Goal: Information Seeking & Learning: Check status

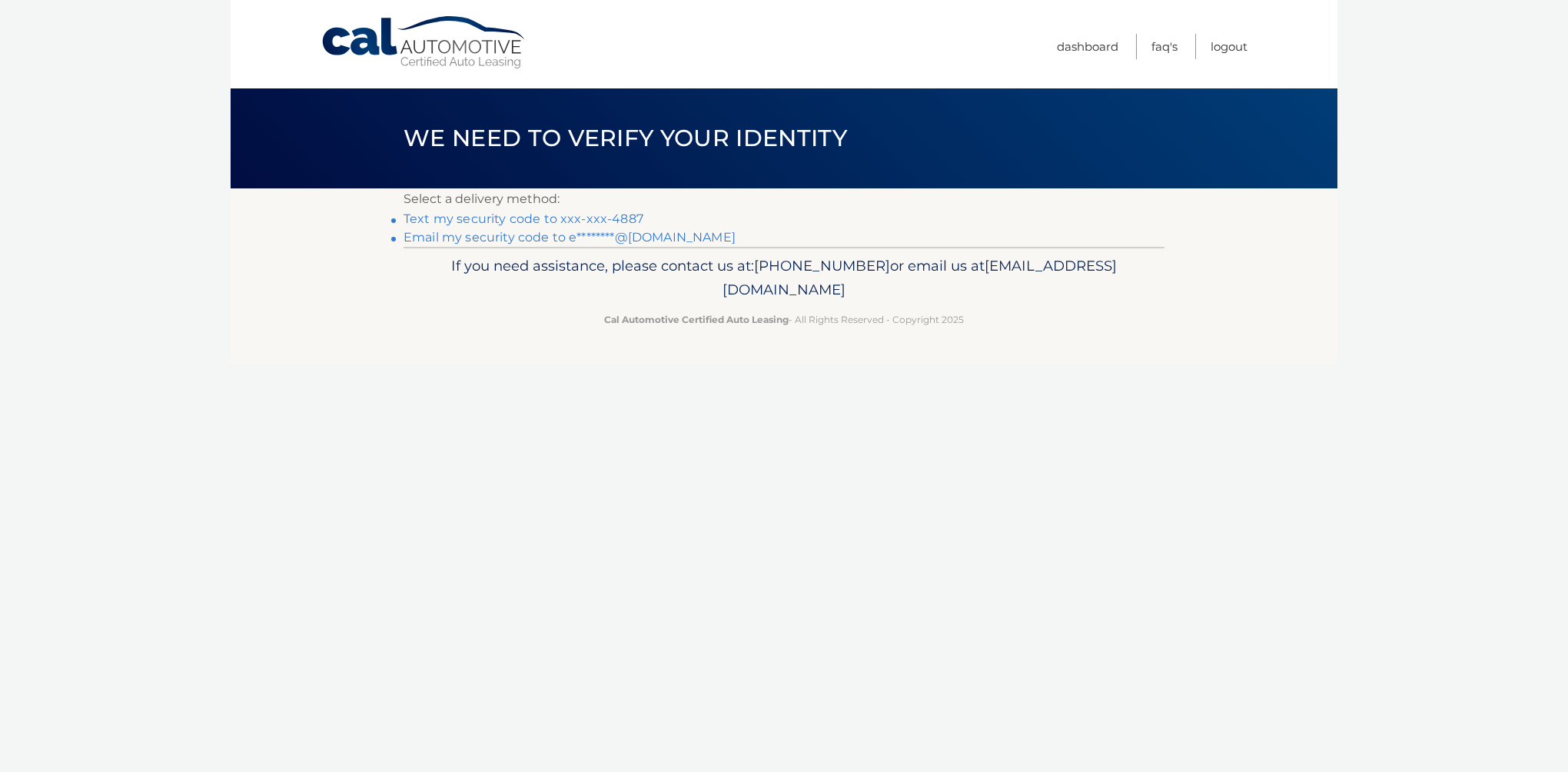
click at [611, 214] on link "Text my security code to xxx-xxx-4887" at bounding box center [523, 219] width 240 height 15
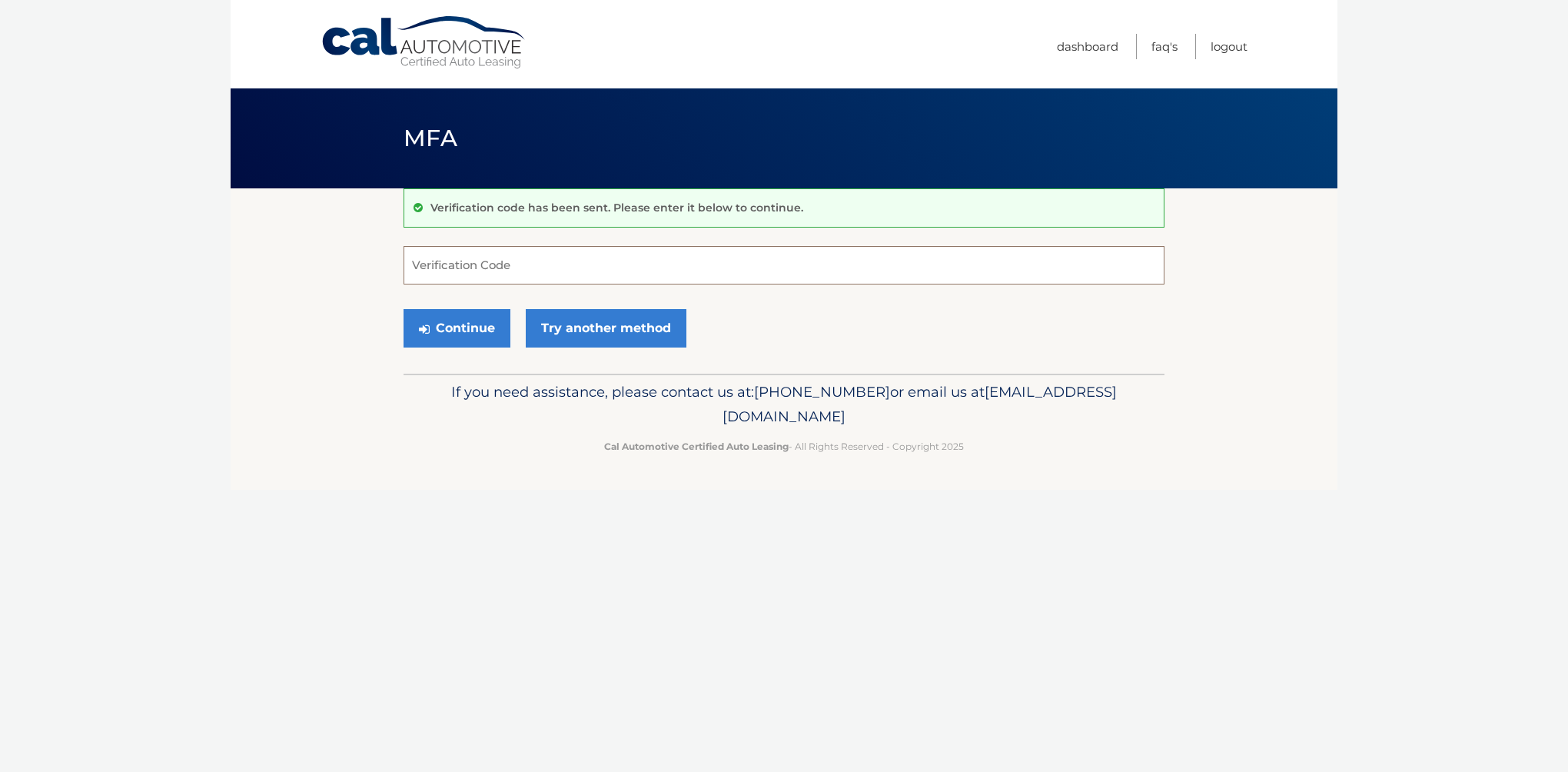
click at [487, 259] on input "Verification Code" at bounding box center [784, 265] width 761 height 38
type input "157324"
click at [404, 309] on button "Continue" at bounding box center [457, 327] width 107 height 38
click at [471, 332] on button "Continue" at bounding box center [457, 327] width 107 height 38
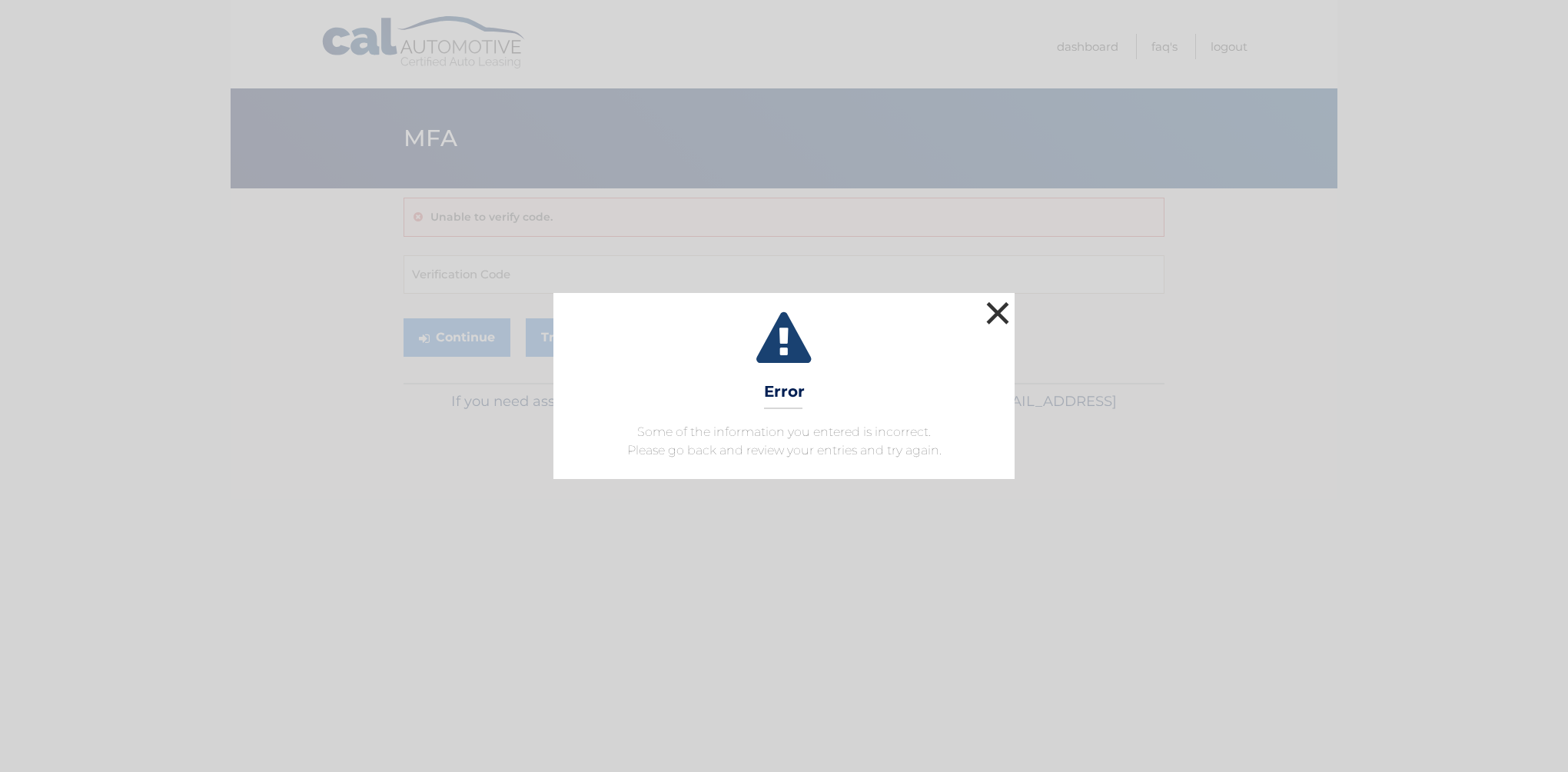
drag, startPoint x: 1011, startPoint y: 318, endPoint x: 996, endPoint y: 320, distance: 15.1
click at [1007, 319] on button "×" at bounding box center [997, 312] width 31 height 31
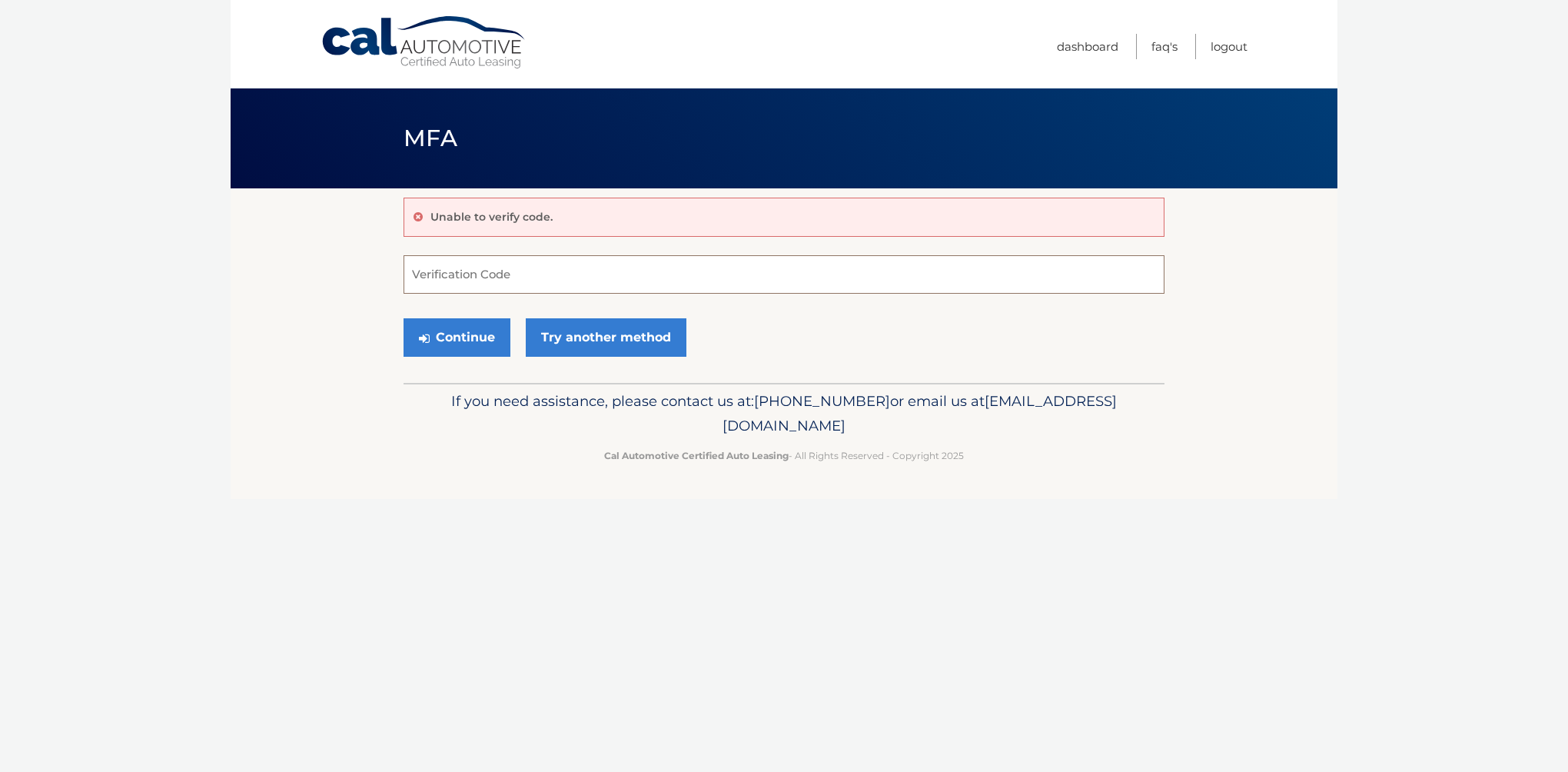
click at [661, 287] on input "Verification Code" at bounding box center [784, 274] width 761 height 38
click at [628, 283] on input "Verification Code" at bounding box center [784, 274] width 761 height 38
type input "157324"
click at [421, 338] on icon "submit" at bounding box center [424, 338] width 11 height 12
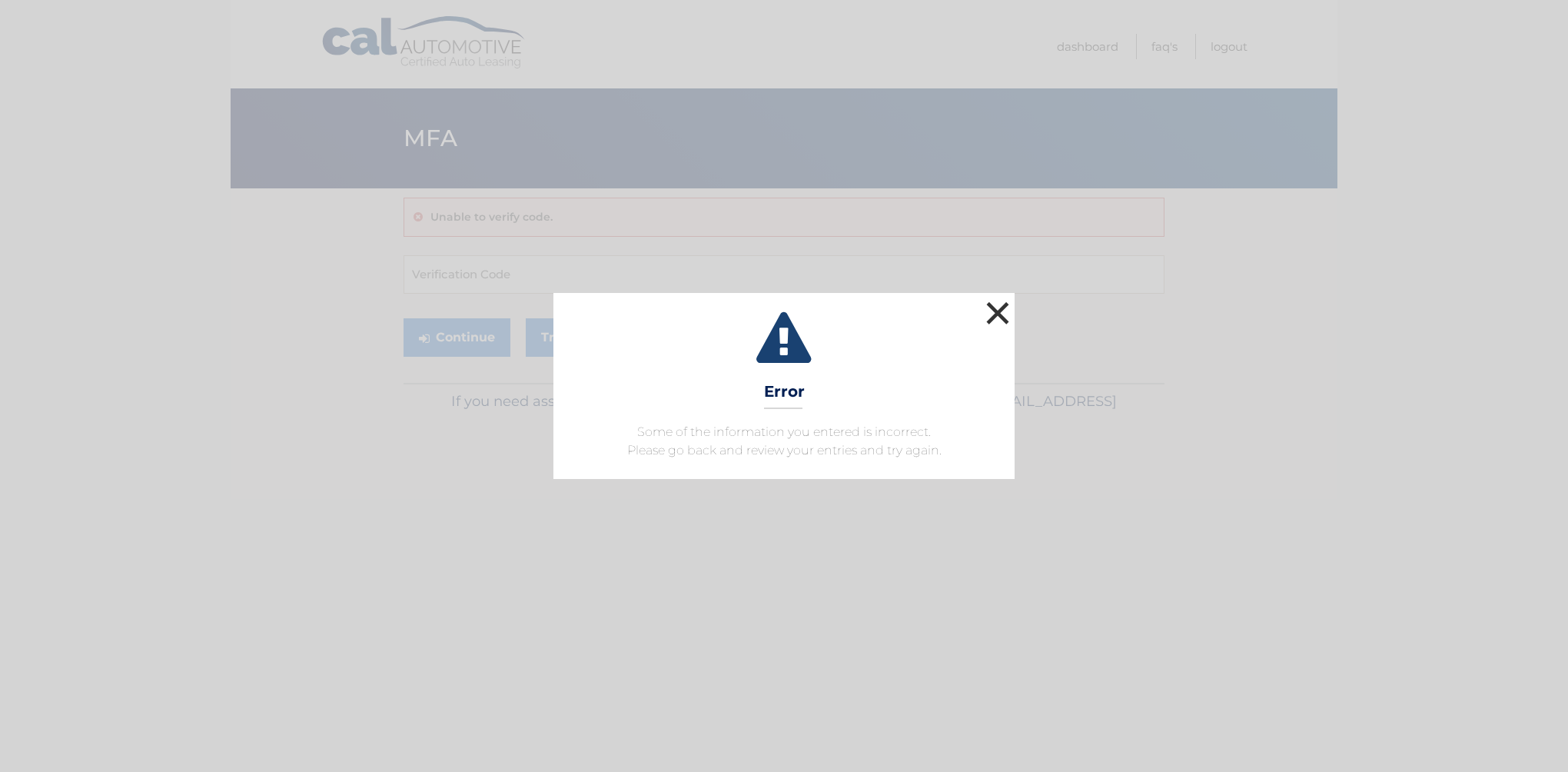
click at [996, 300] on button "×" at bounding box center [997, 312] width 31 height 31
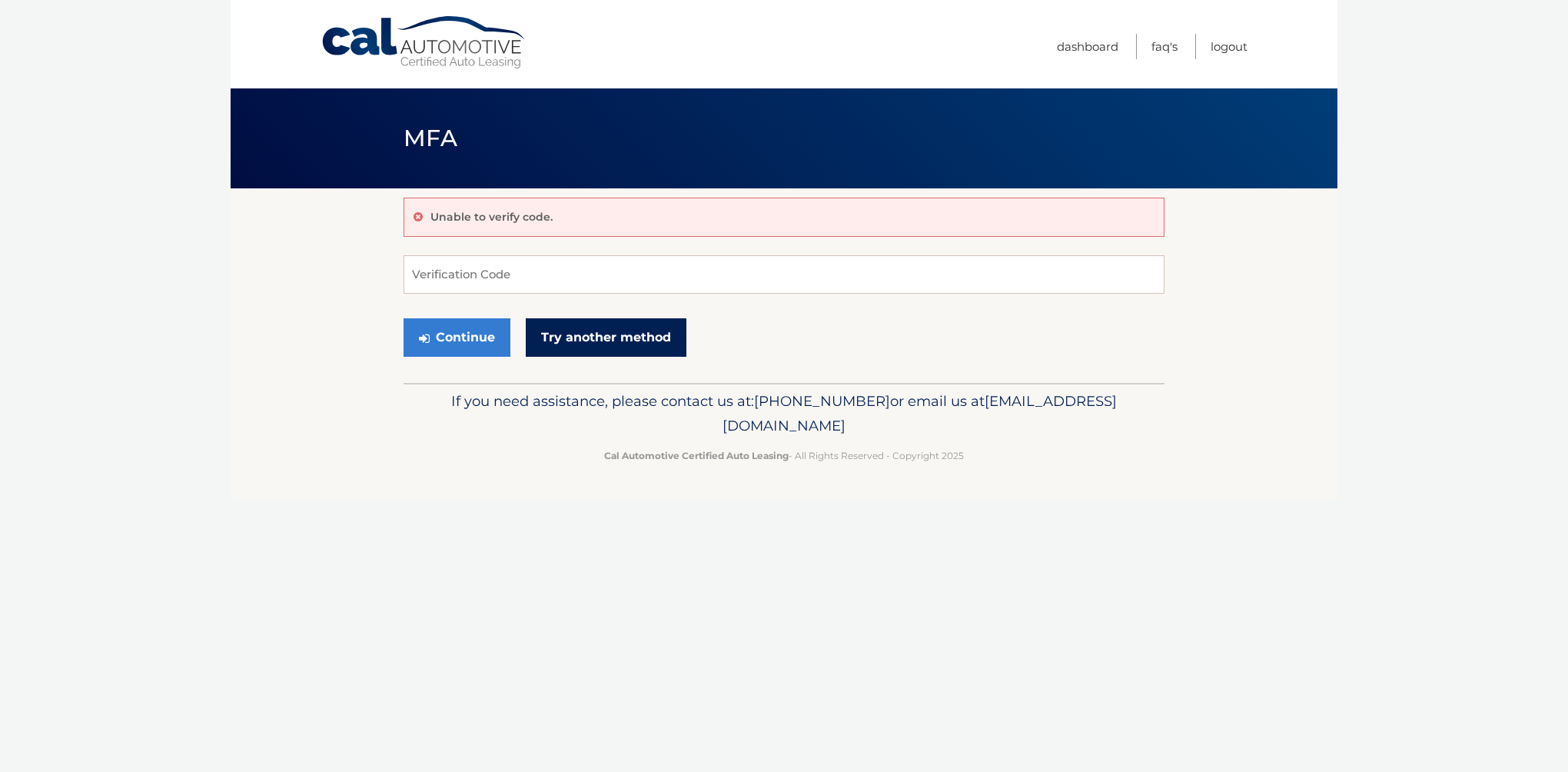
click at [602, 341] on link "Try another method" at bounding box center [606, 337] width 160 height 38
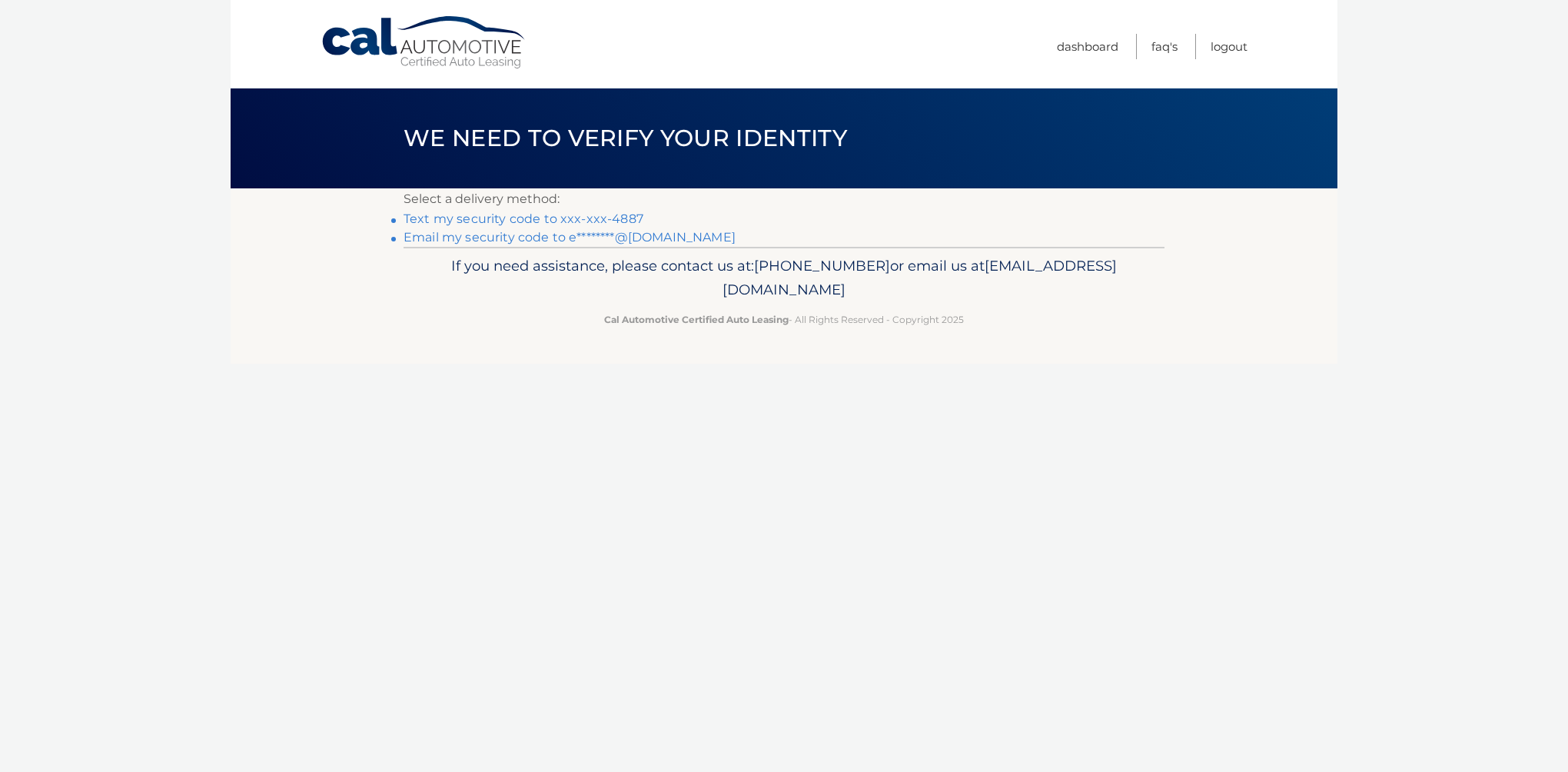
click at [565, 236] on link "Email my security code to e********@[DOMAIN_NAME]" at bounding box center [570, 238] width 332 height 15
click at [540, 222] on link "Text my security code to xxx-xxx-4887" at bounding box center [523, 219] width 240 height 15
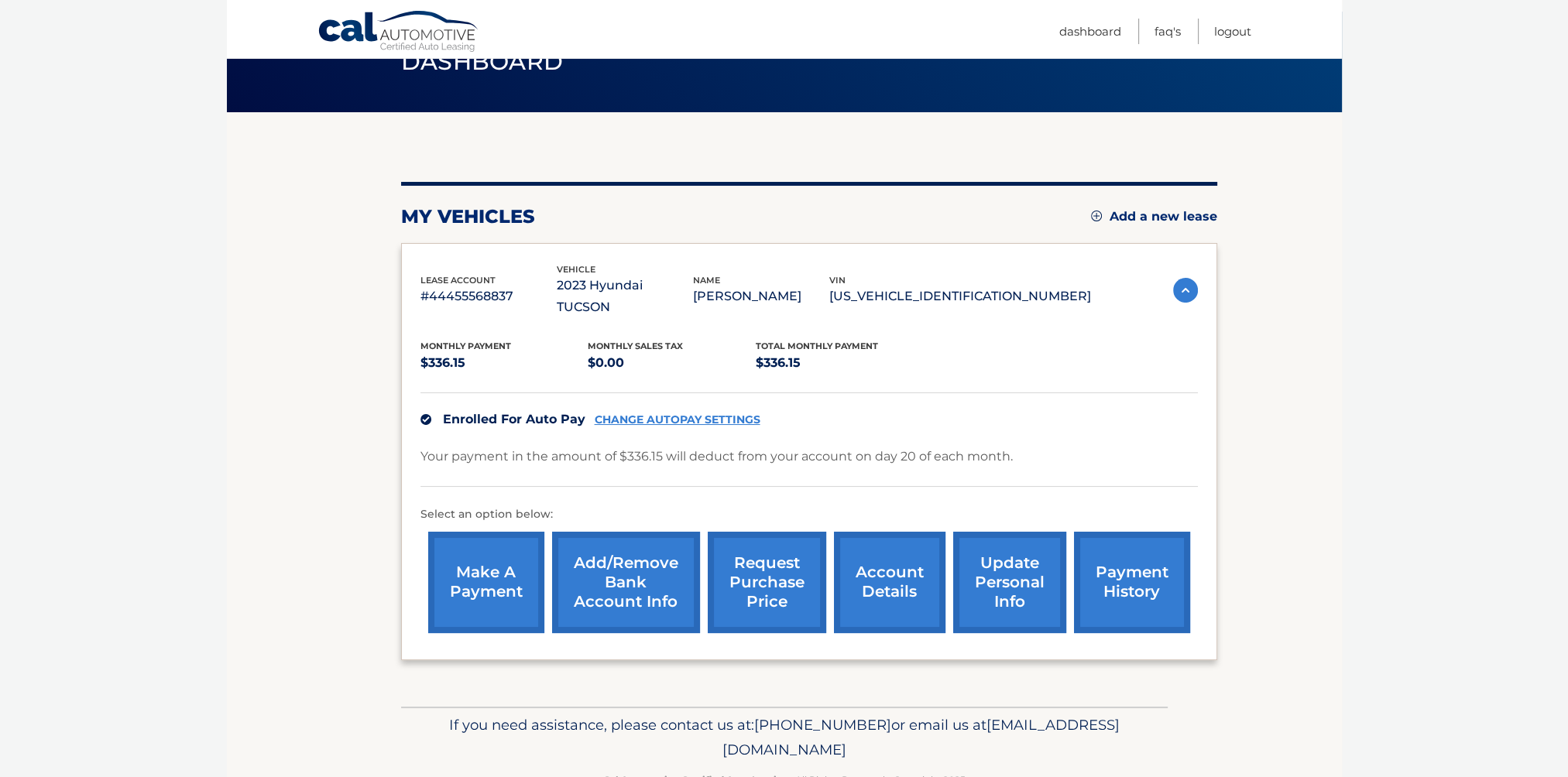
scroll to position [99, 0]
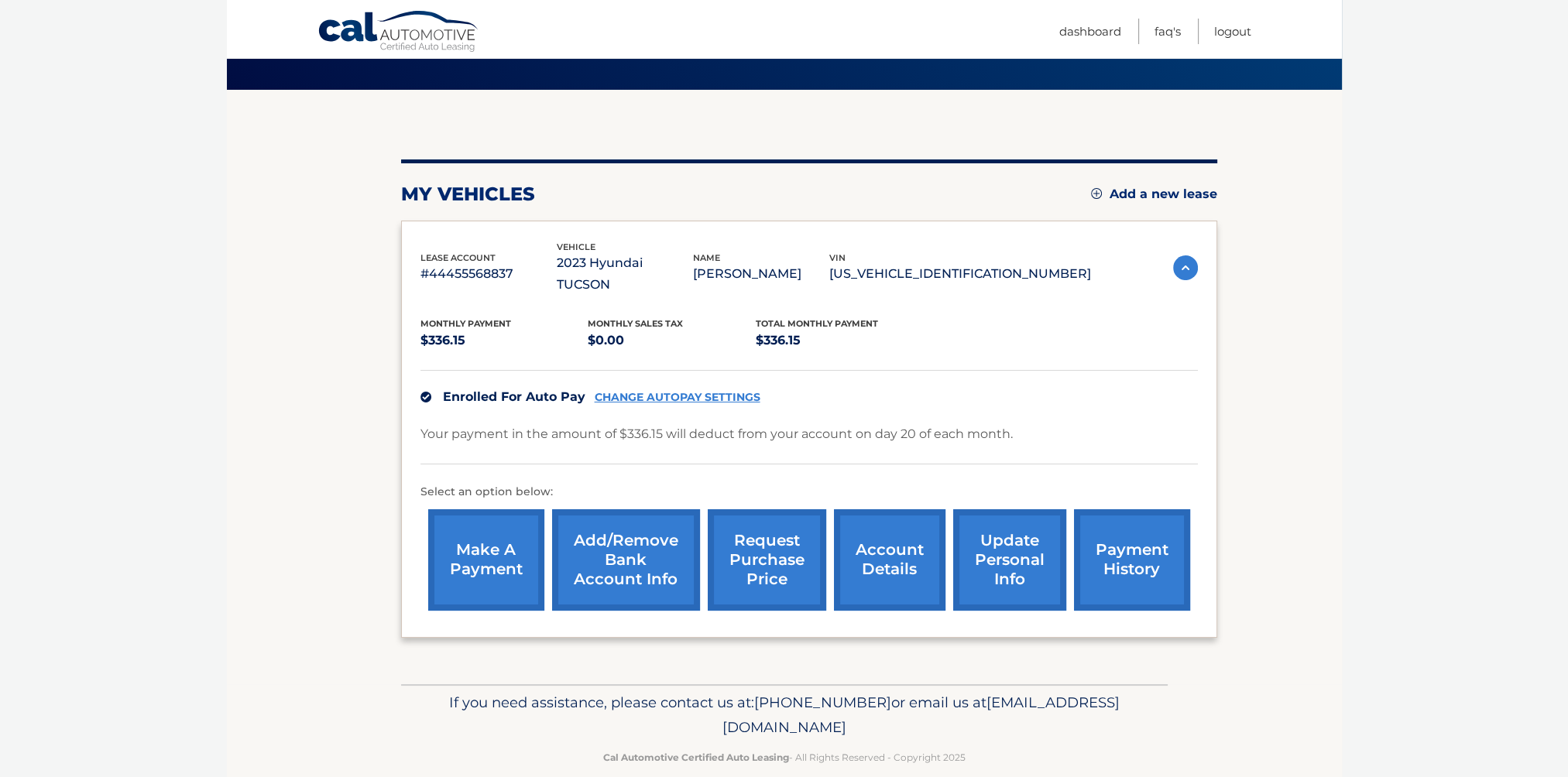
click at [765, 568] on link "request purchase price" at bounding box center [767, 560] width 118 height 101
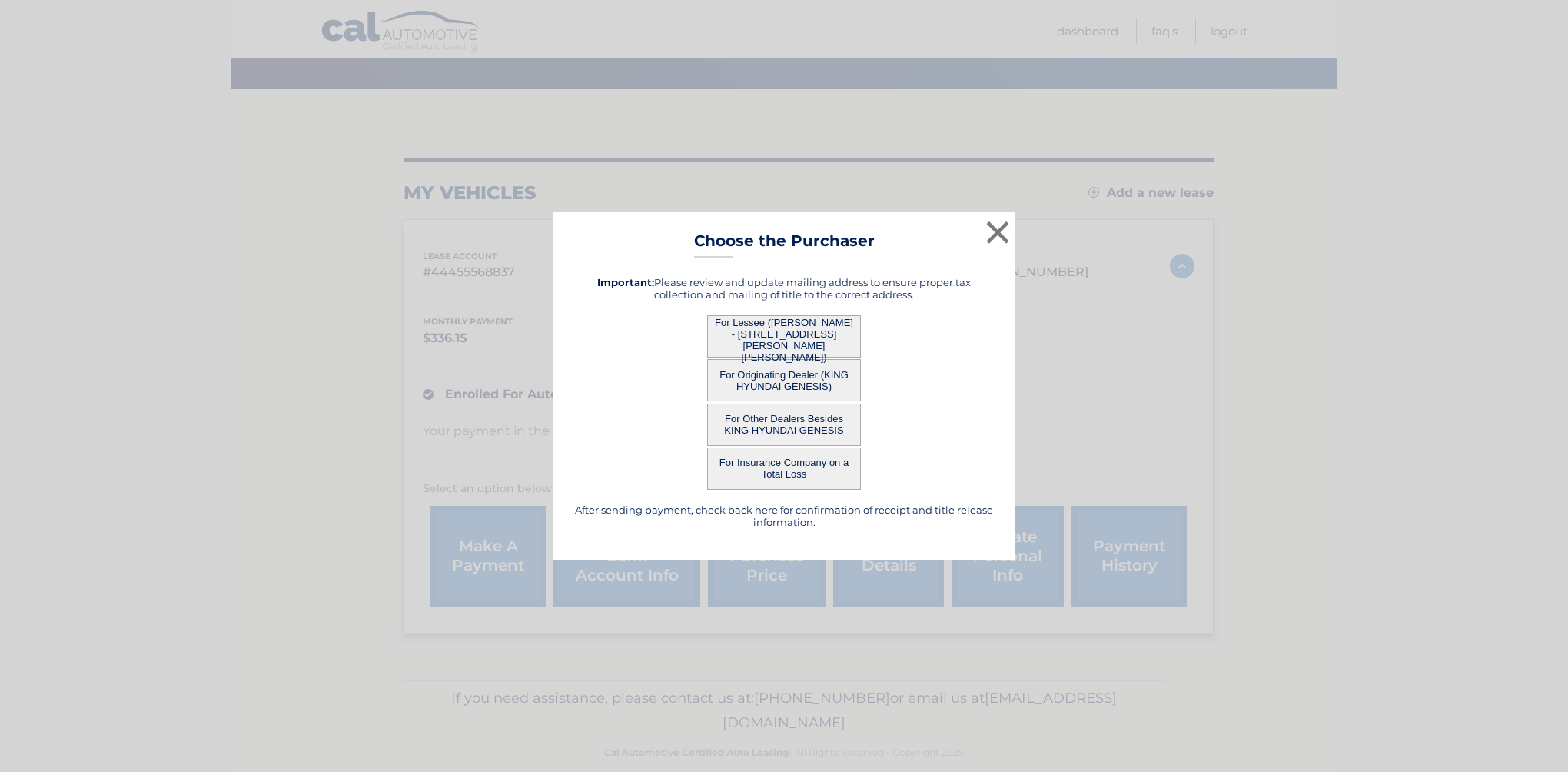
click at [792, 335] on button "For Lessee (ERIKA HARDER - 967 Powers Rd, , Conklin, NY 13748)" at bounding box center [784, 336] width 154 height 42
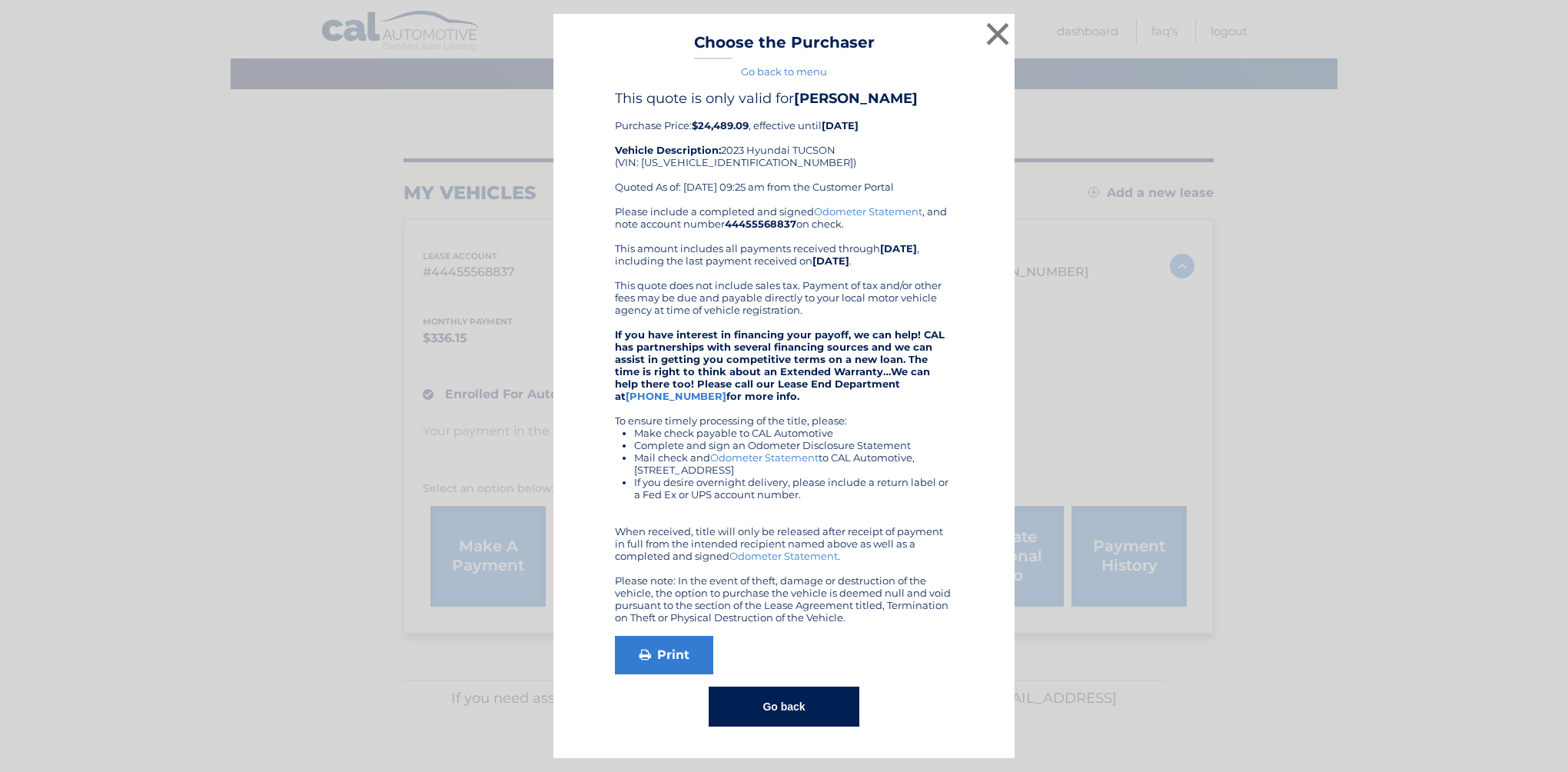
click at [776, 710] on button "Go back" at bounding box center [783, 706] width 150 height 40
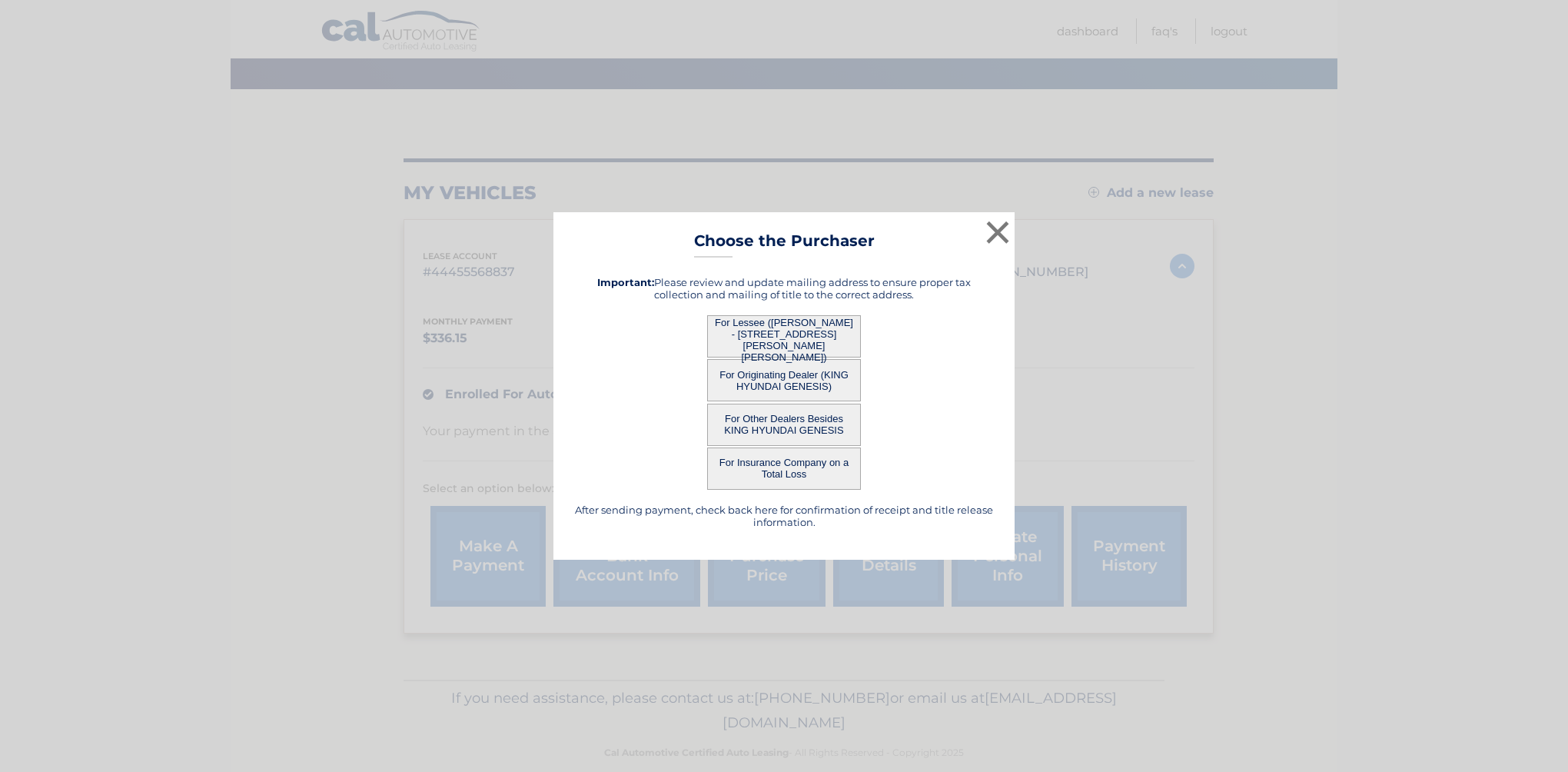
click at [781, 419] on button "For Other Dealers Besides KING HYUNDAI GENESIS" at bounding box center [784, 424] width 154 height 42
click at [990, 232] on button "×" at bounding box center [997, 232] width 31 height 31
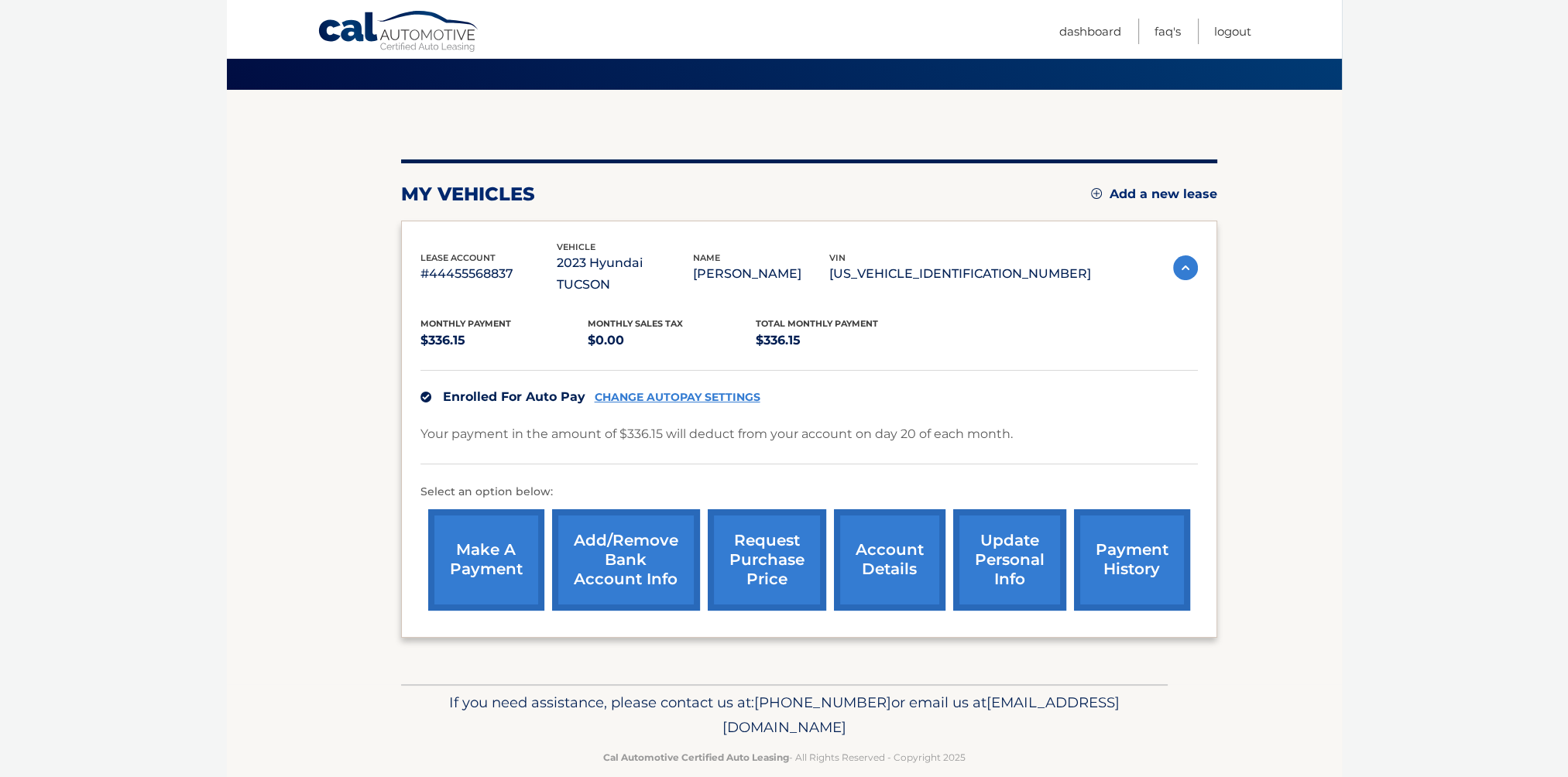
click at [851, 566] on link "account details" at bounding box center [889, 560] width 112 height 101
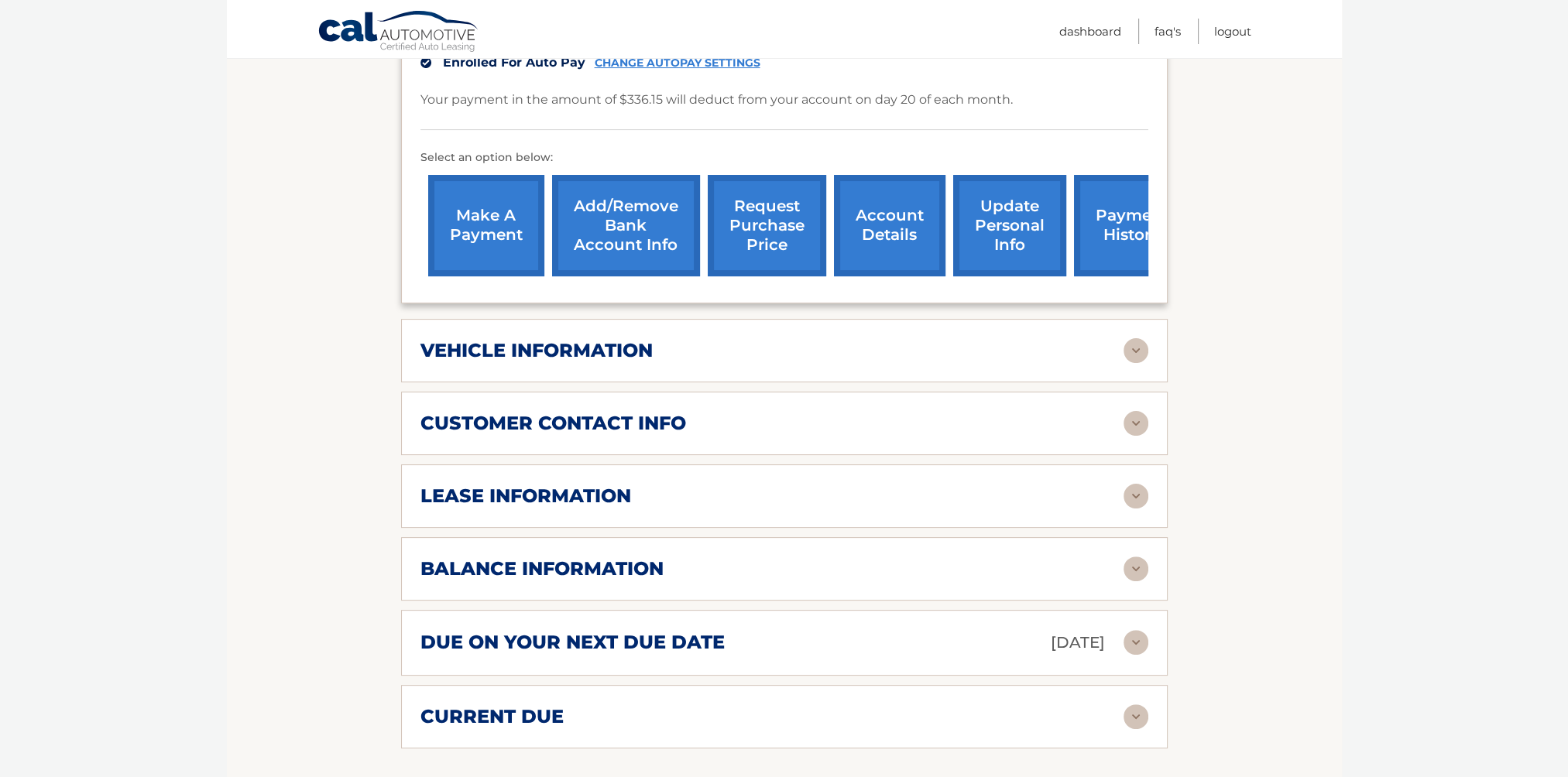
scroll to position [465, 0]
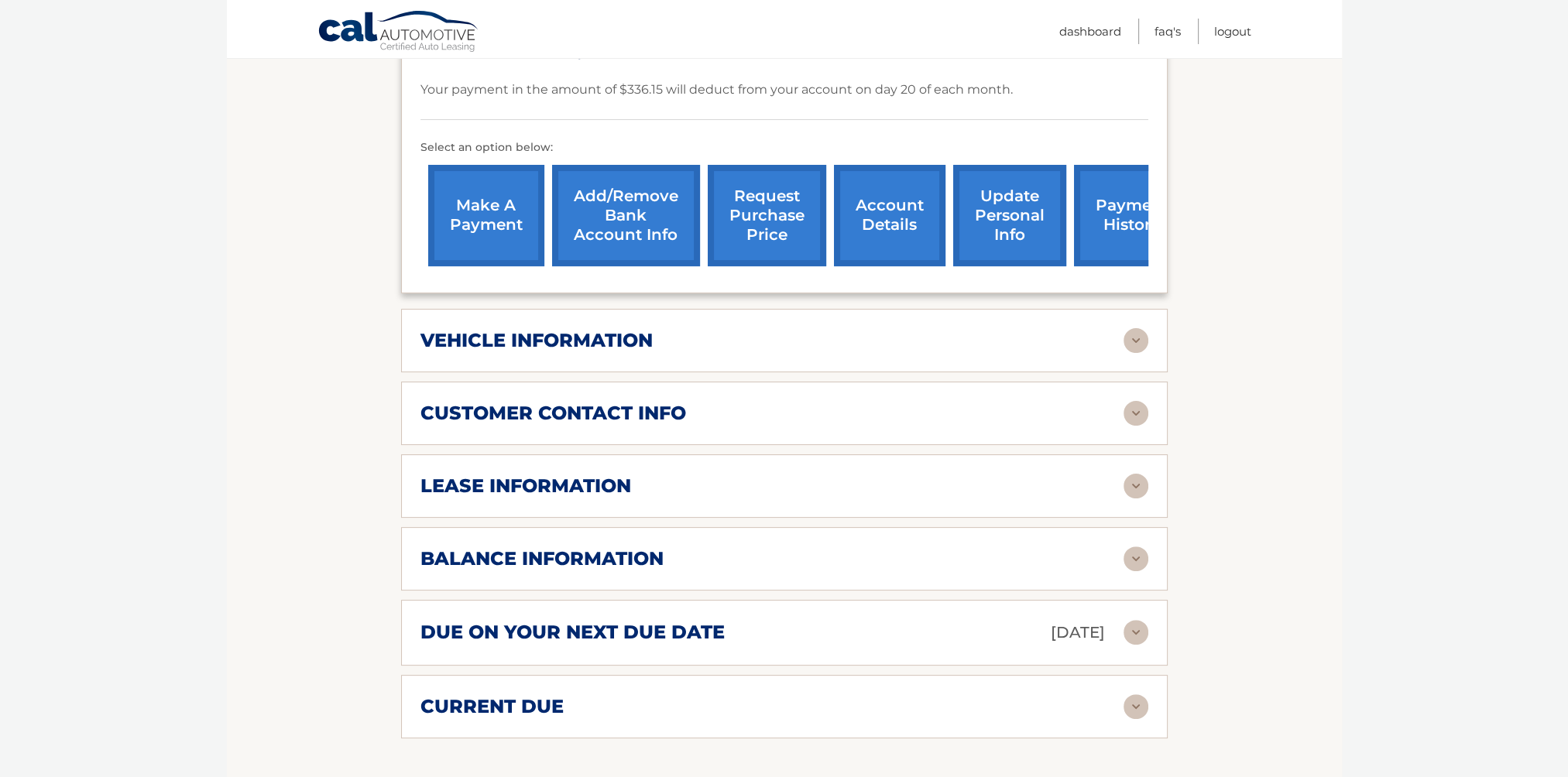
click at [801, 487] on div "lease information Contract Start Date Apr 20, 2023 Term 39 Maturity Date Jul 20…" at bounding box center [784, 486] width 766 height 64
click at [1145, 474] on img at bounding box center [1135, 486] width 24 height 24
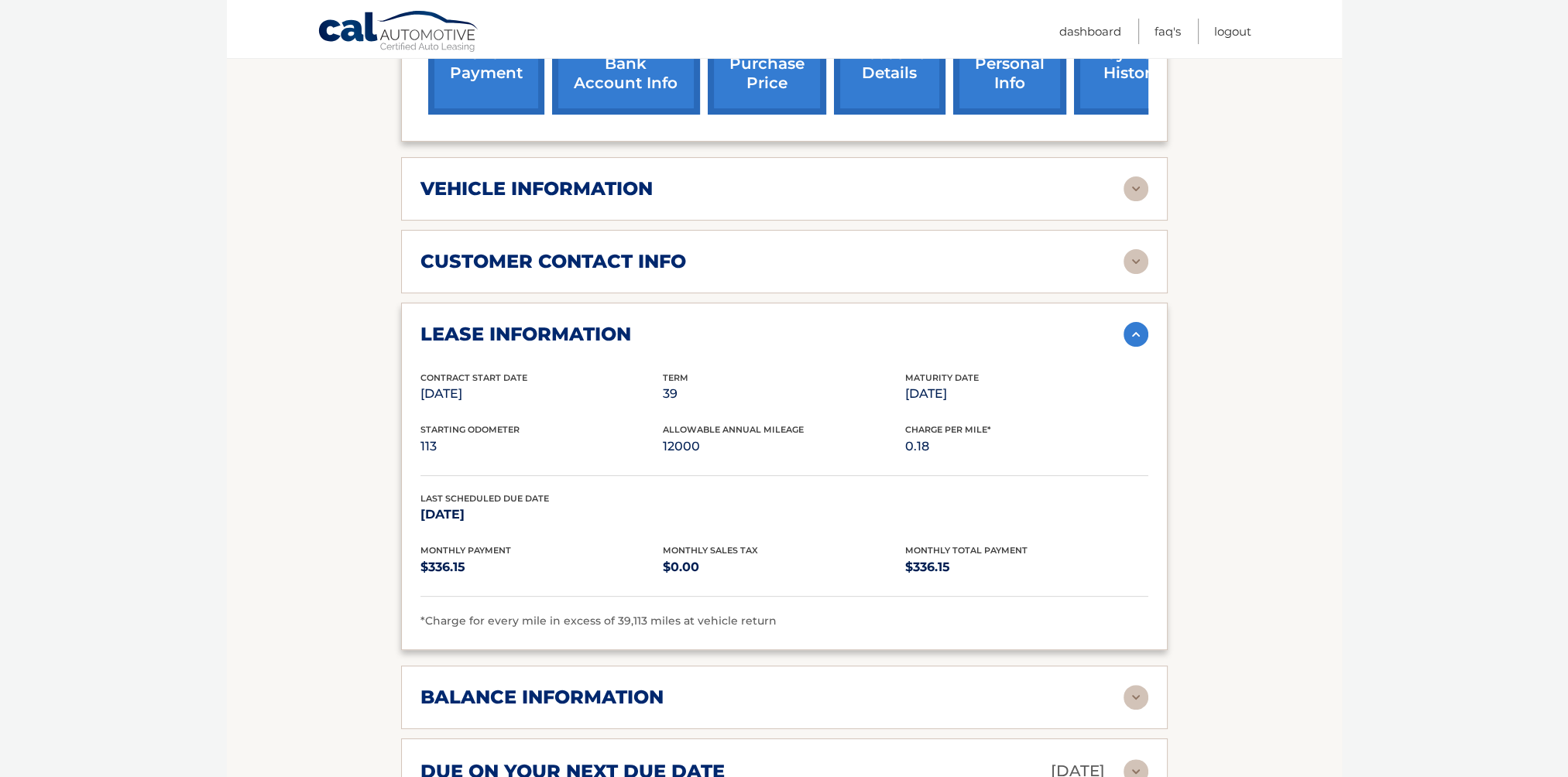
scroll to position [619, 0]
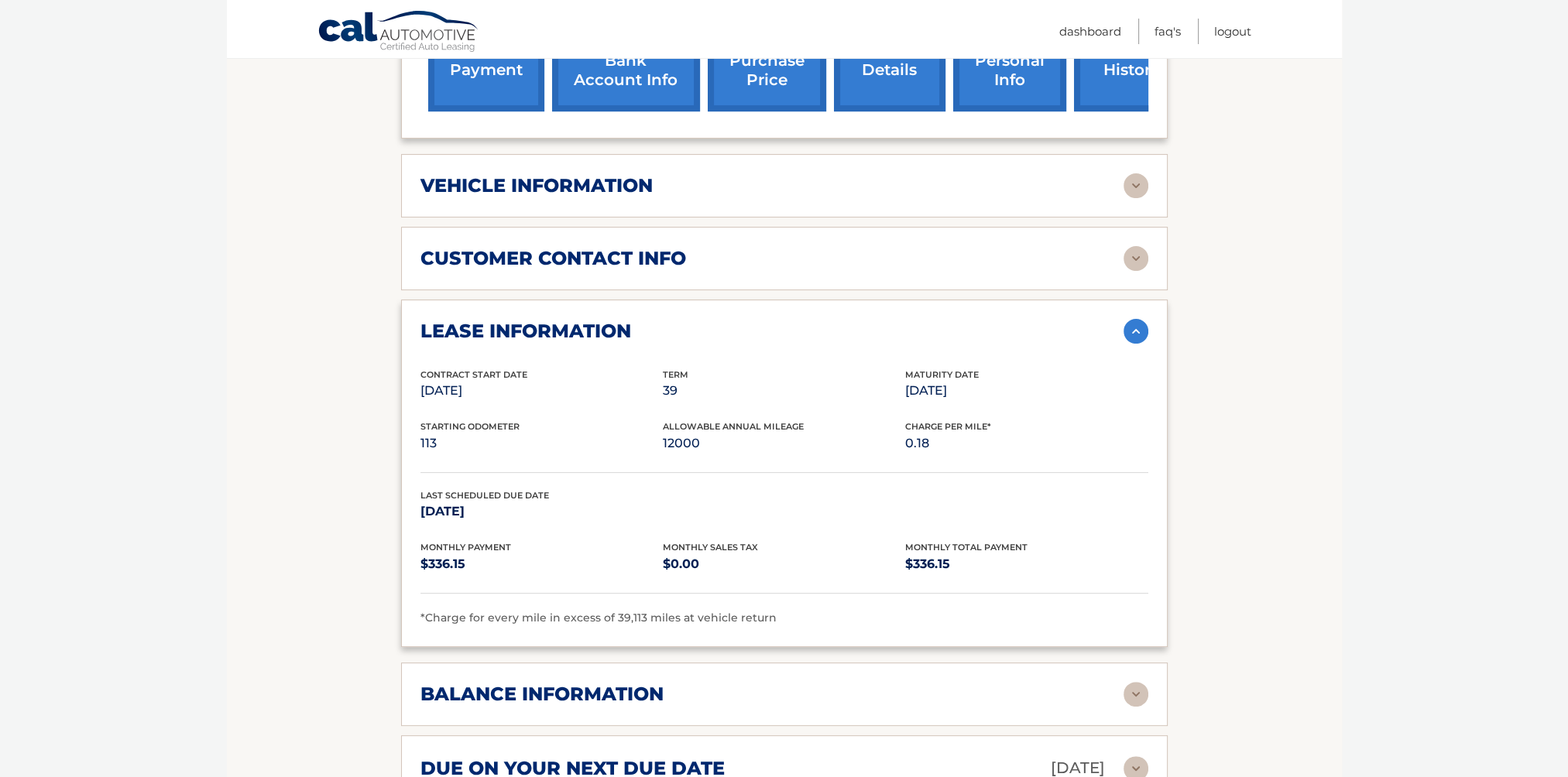
drag, startPoint x: 780, startPoint y: 586, endPoint x: 792, endPoint y: 593, distance: 13.9
click at [790, 609] on div "*Charge for every mile in excess of 39,113 miles at vehicle return" at bounding box center [784, 618] width 728 height 19
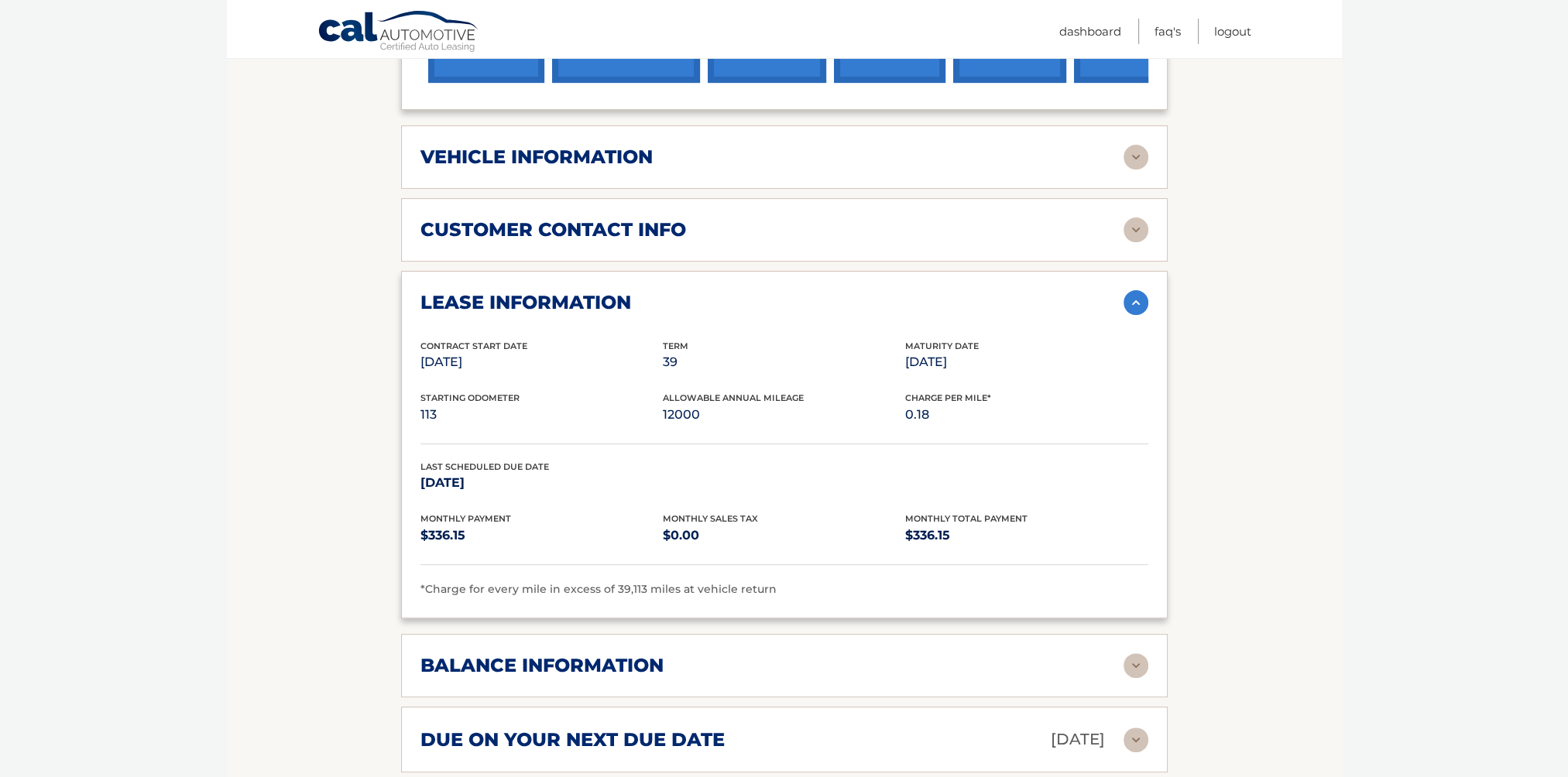
scroll to position [696, 0]
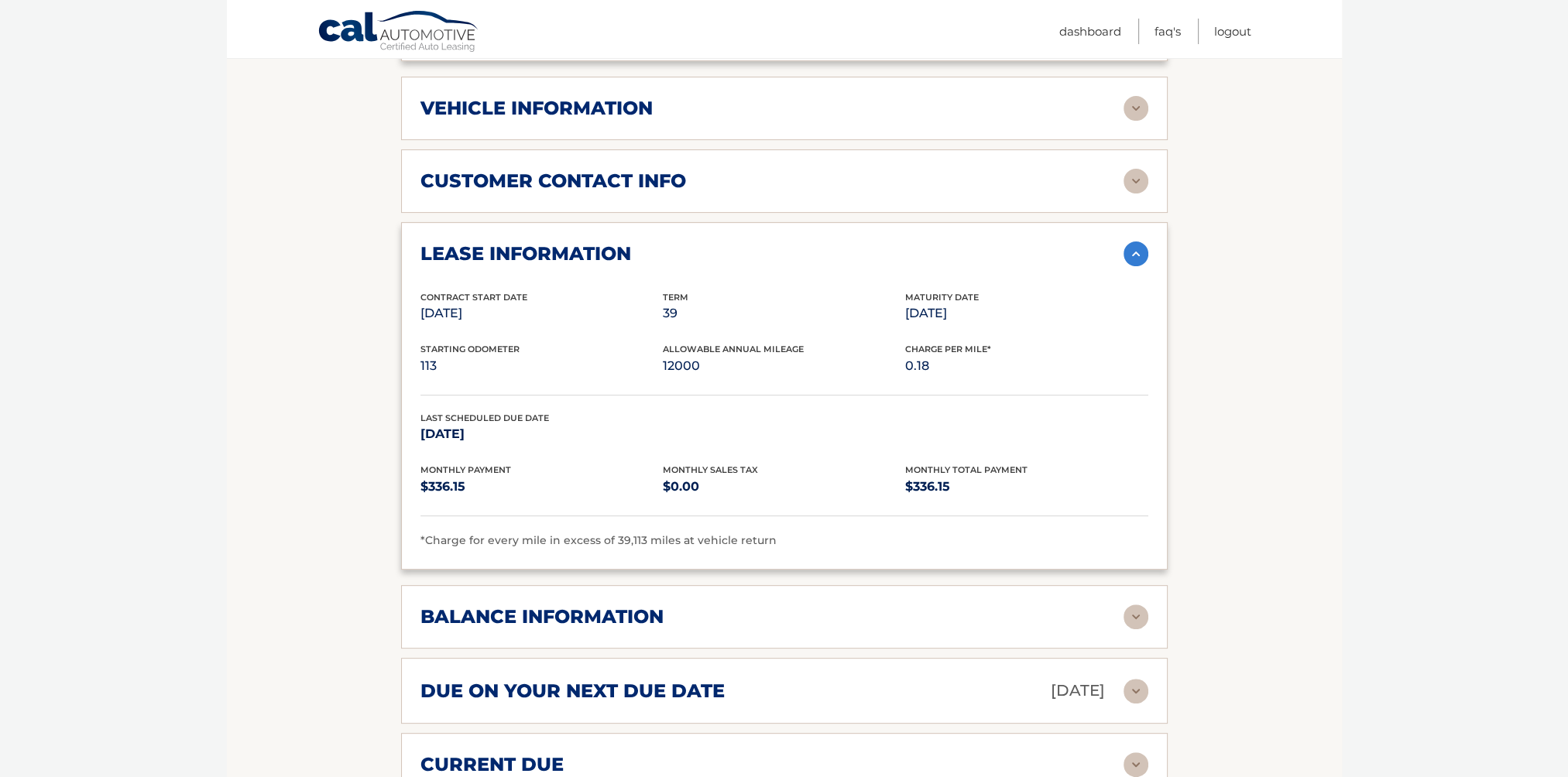
drag, startPoint x: 984, startPoint y: 290, endPoint x: 898, endPoint y: 299, distance: 86.5
click at [898, 299] on div "Contract Start Date Apr 20, 2023 Term 39 Maturity Date Jul 20, 2026" at bounding box center [784, 316] width 728 height 53
click at [461, 355] on p "113" at bounding box center [542, 365] width 242 height 22
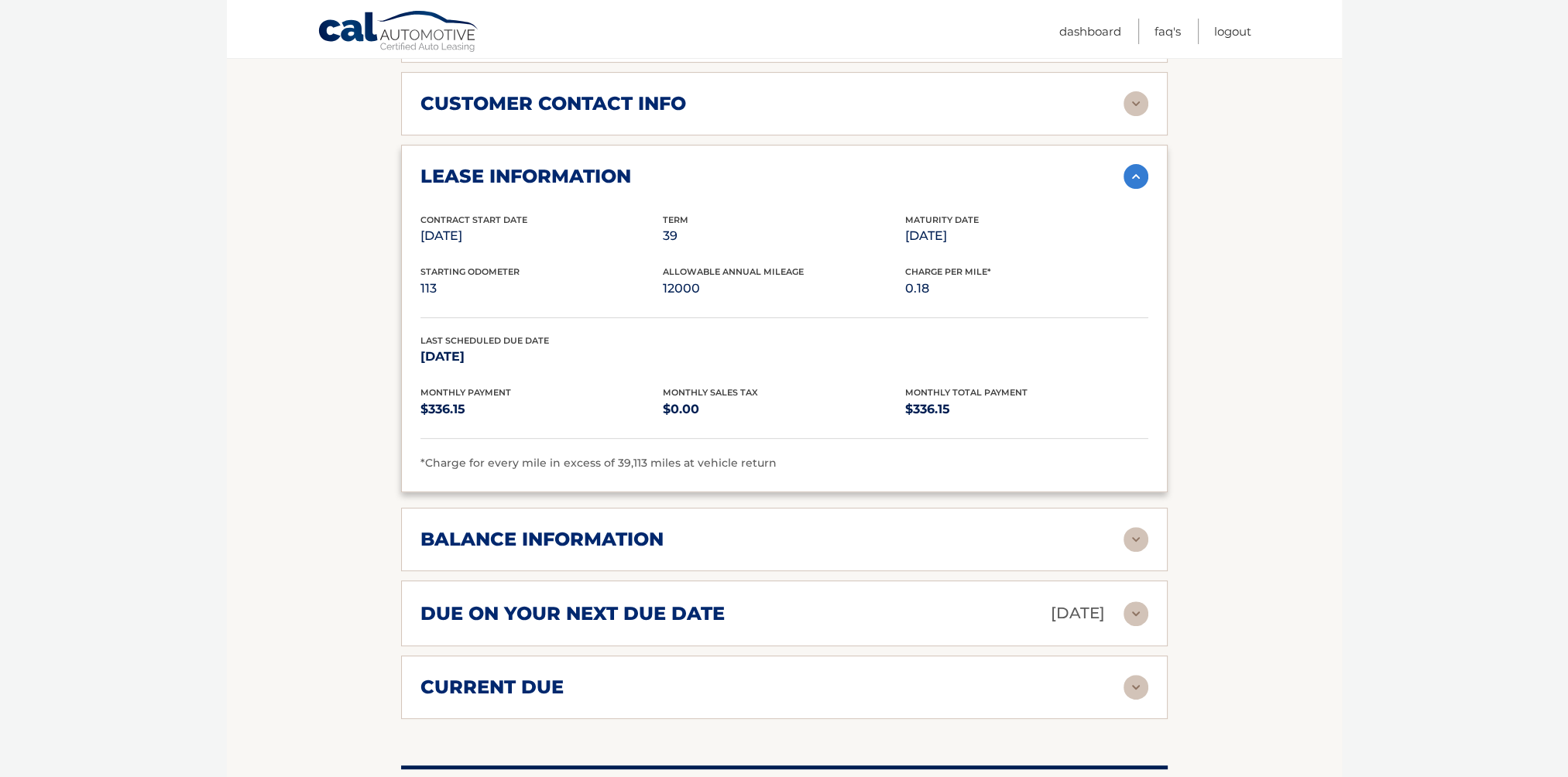
click at [433, 278] on p "113" at bounding box center [542, 288] width 242 height 22
click at [1134, 526] on img at bounding box center [1135, 539] width 24 height 24
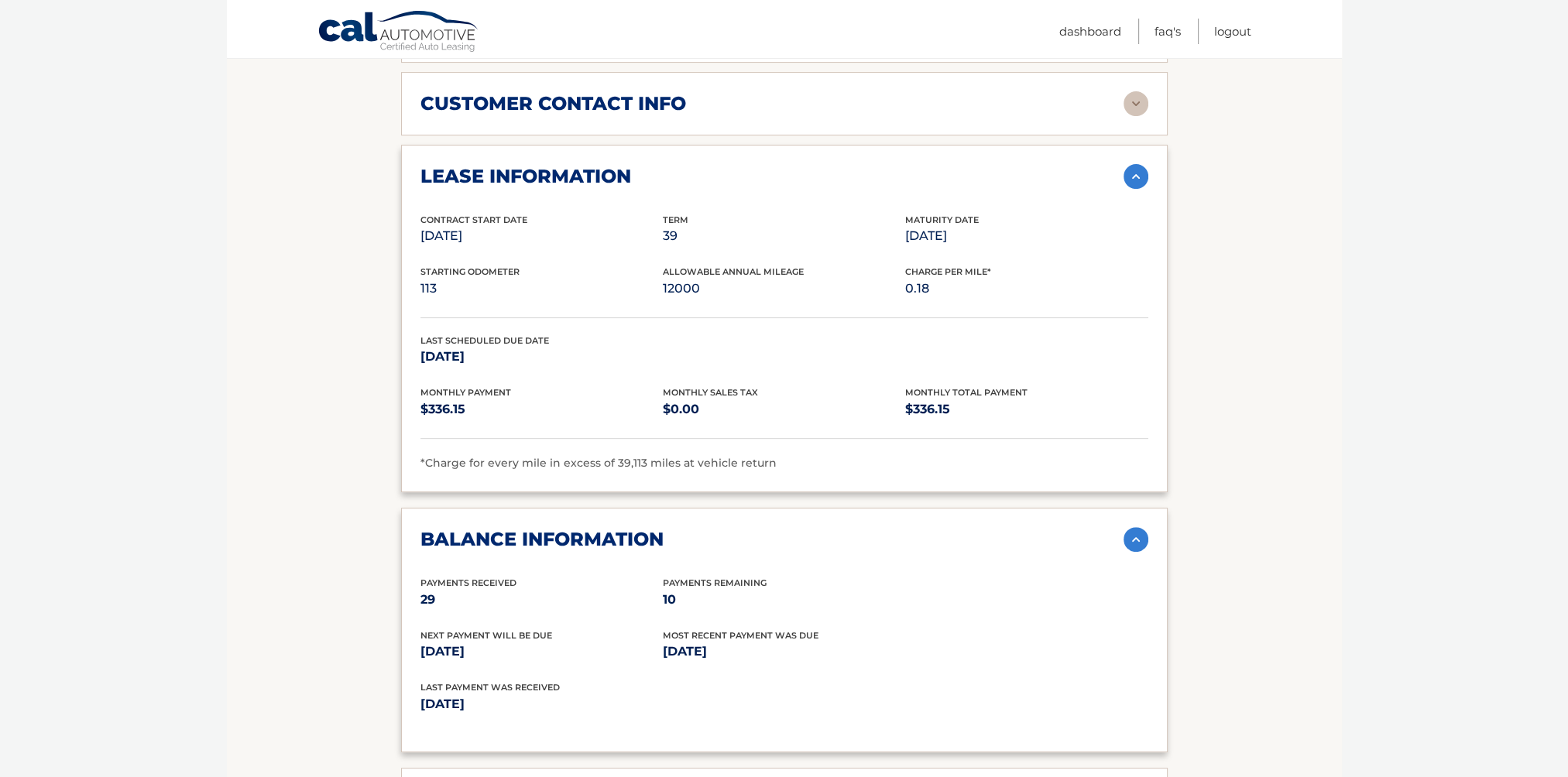
drag, startPoint x: 684, startPoint y: 575, endPoint x: 653, endPoint y: 570, distance: 31.4
click at [653, 575] on div "Payments Received 29 Payments Remaining 10" at bounding box center [784, 602] width 728 height 53
drag, startPoint x: 653, startPoint y: 570, endPoint x: 665, endPoint y: 576, distance: 13.4
click at [665, 588] on p "10" at bounding box center [784, 599] width 242 height 22
click at [678, 588] on p "10" at bounding box center [784, 599] width 242 height 22
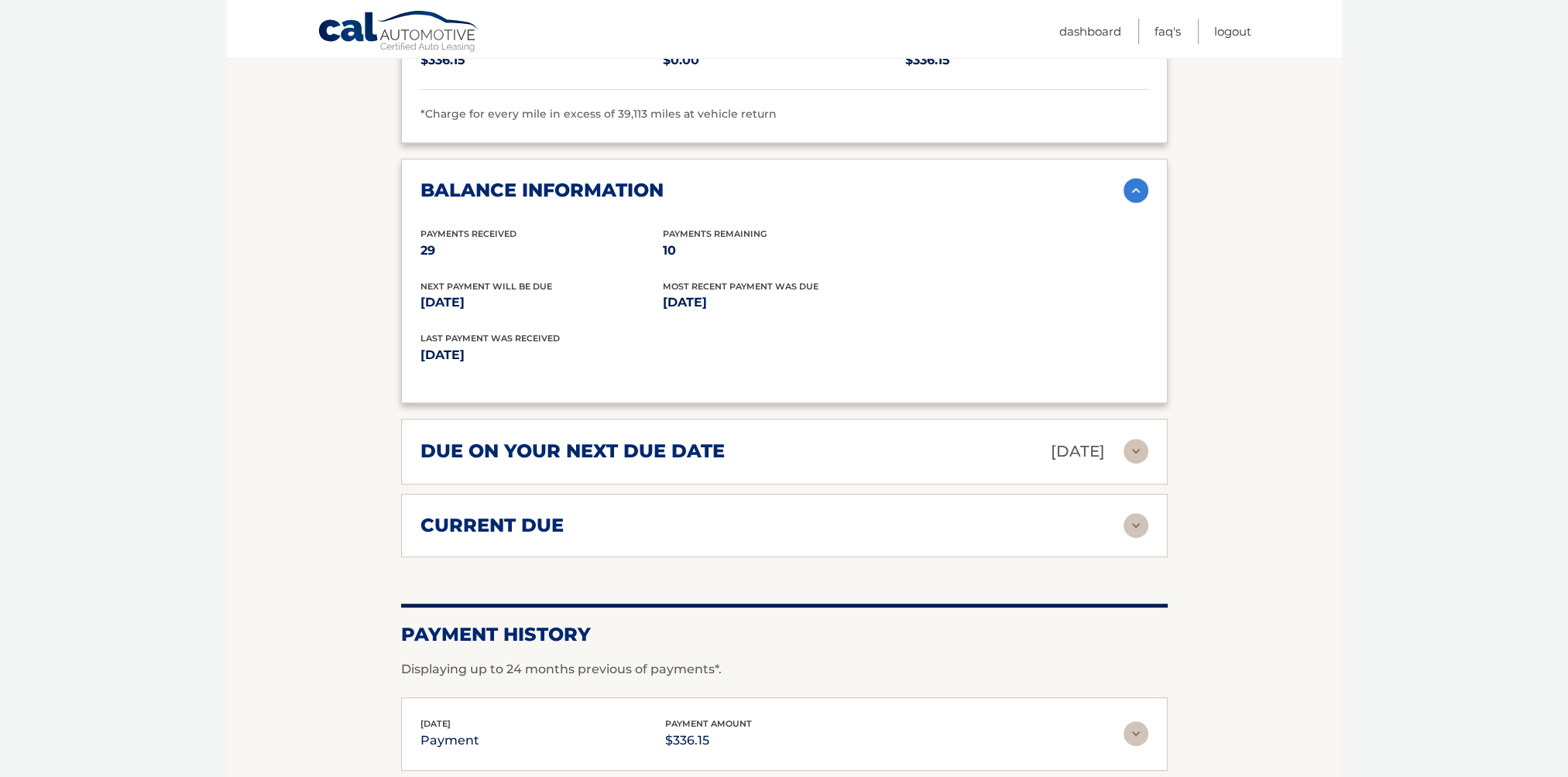
scroll to position [1161, 0]
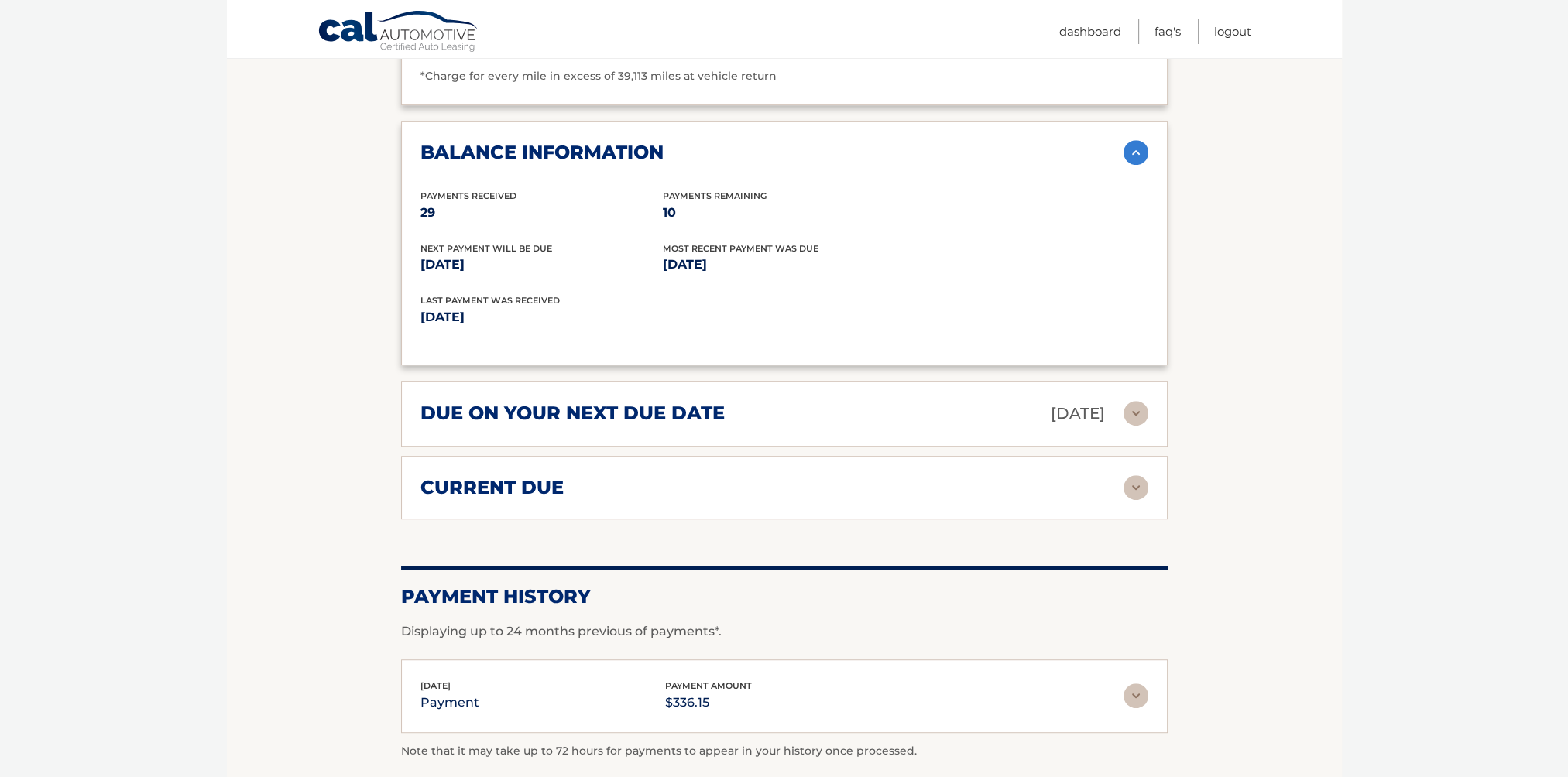
click at [1127, 475] on img at bounding box center [1135, 487] width 24 height 24
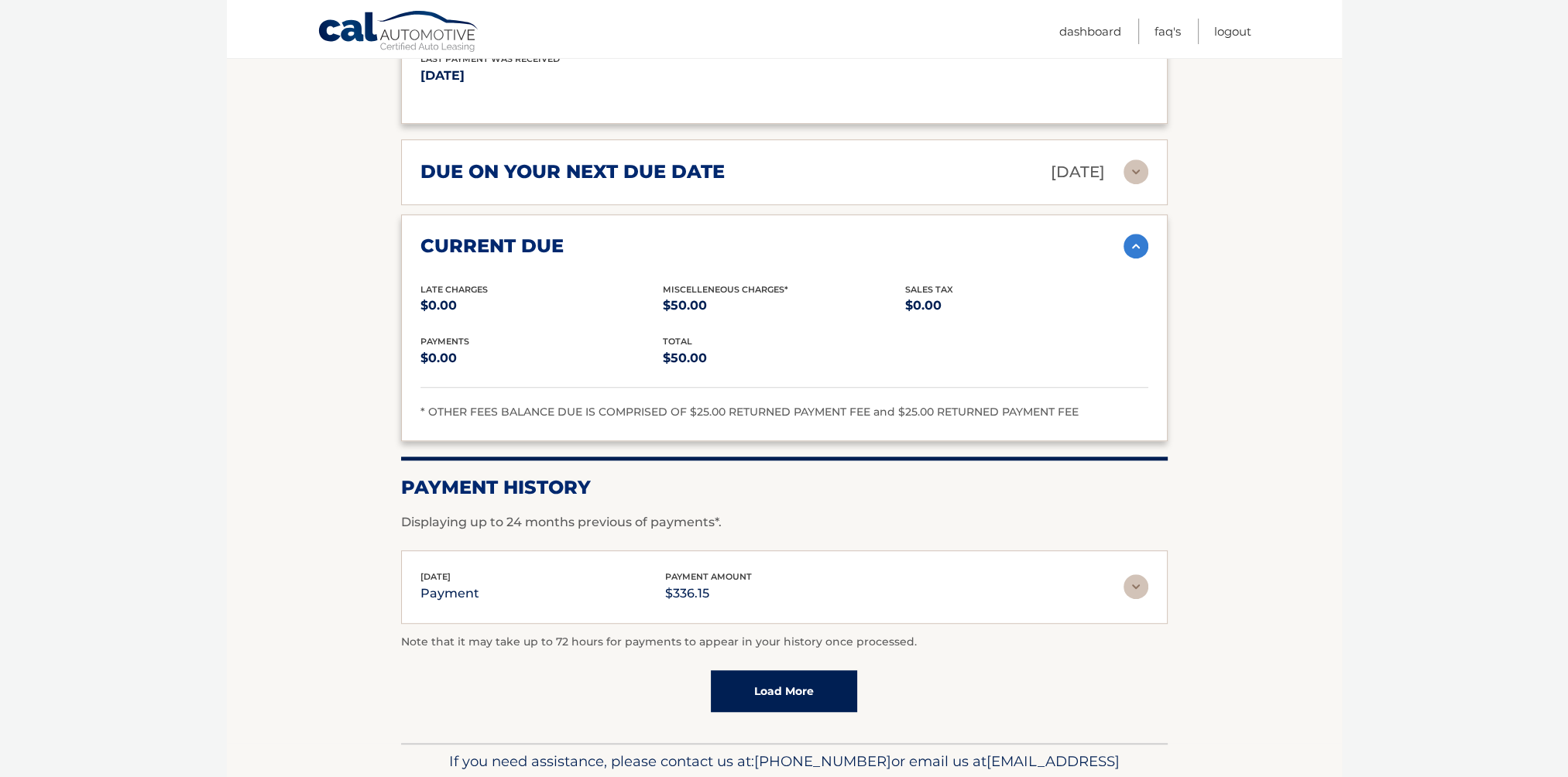
scroll to position [1455, 0]
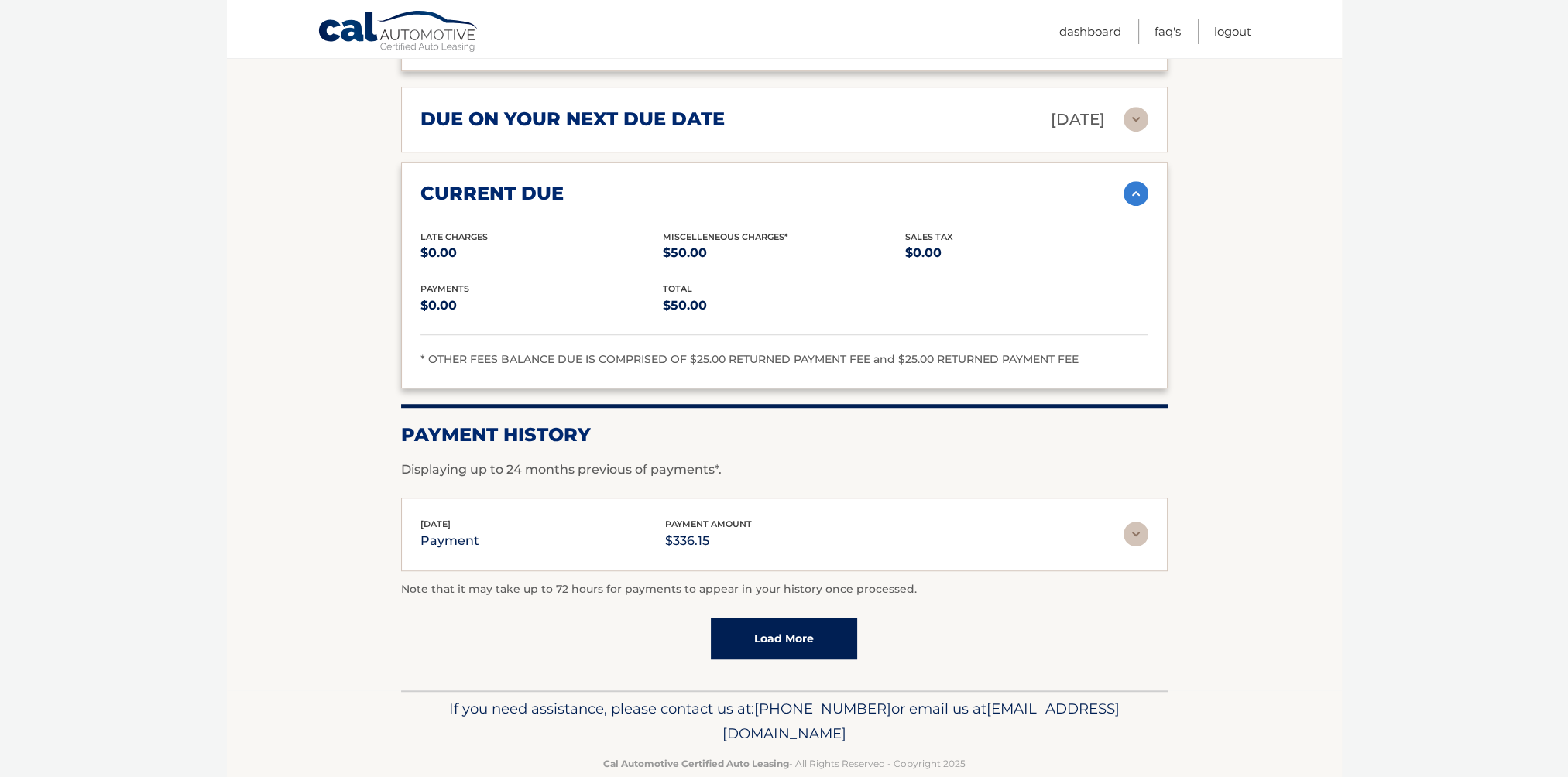
click at [1143, 522] on img at bounding box center [1135, 534] width 24 height 24
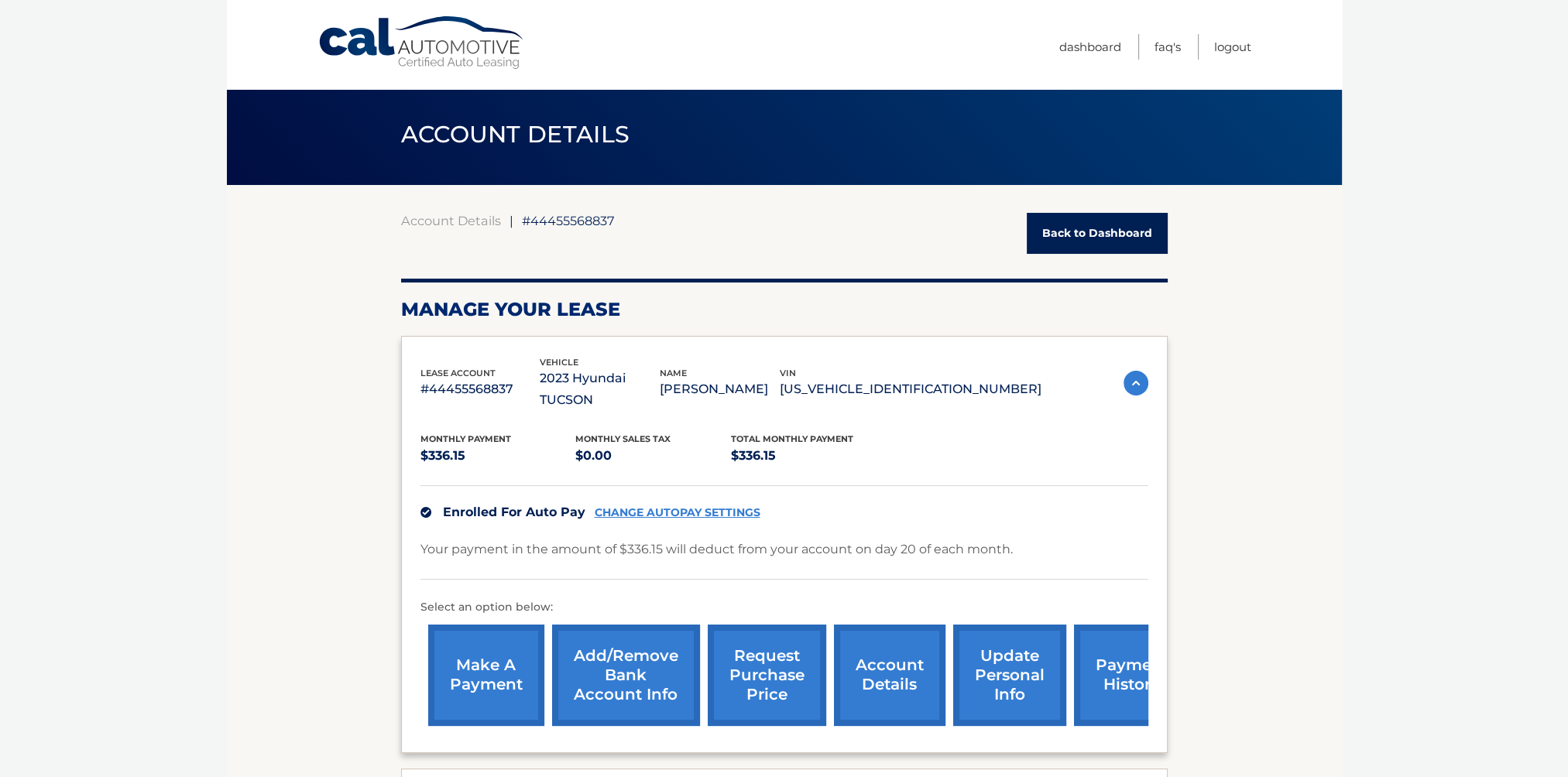
scroll to position [0, 0]
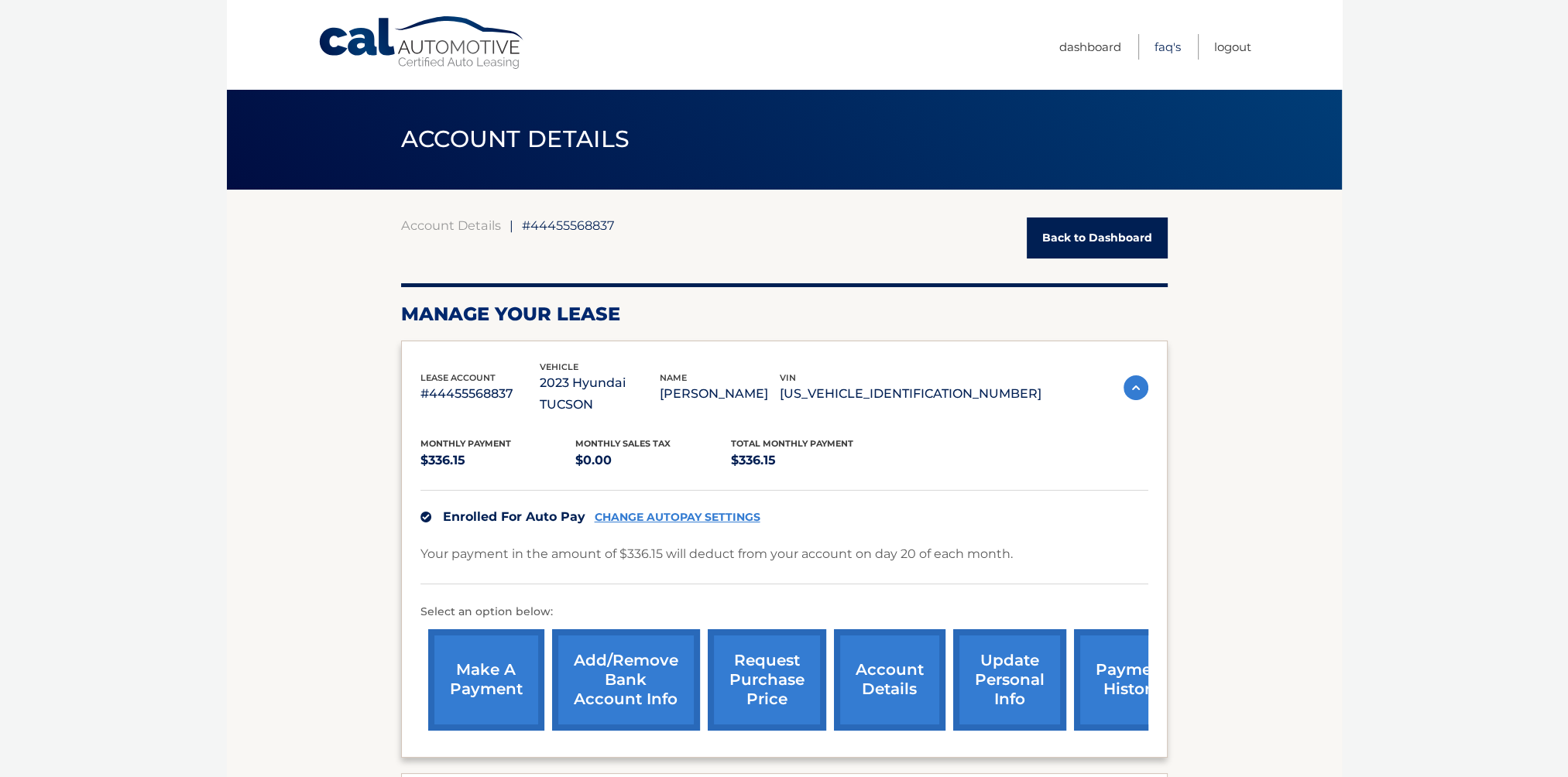
click at [1171, 45] on link "FAQ's" at bounding box center [1167, 46] width 26 height 25
